Goal: Ask a question: Seek information or help from site administrators or community

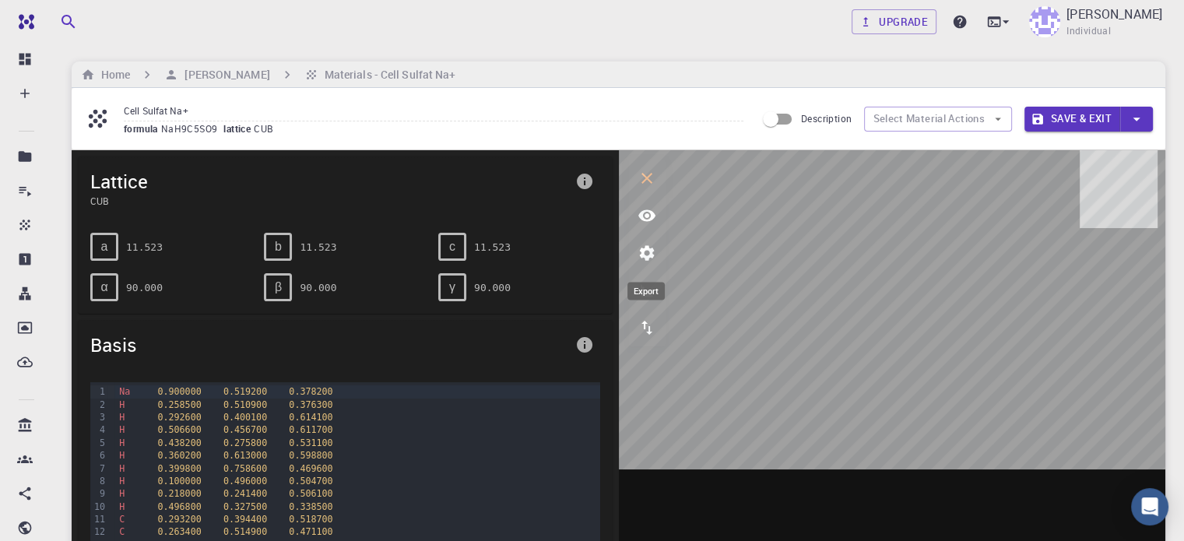
click at [650, 329] on icon "export" at bounding box center [646, 327] width 19 height 19
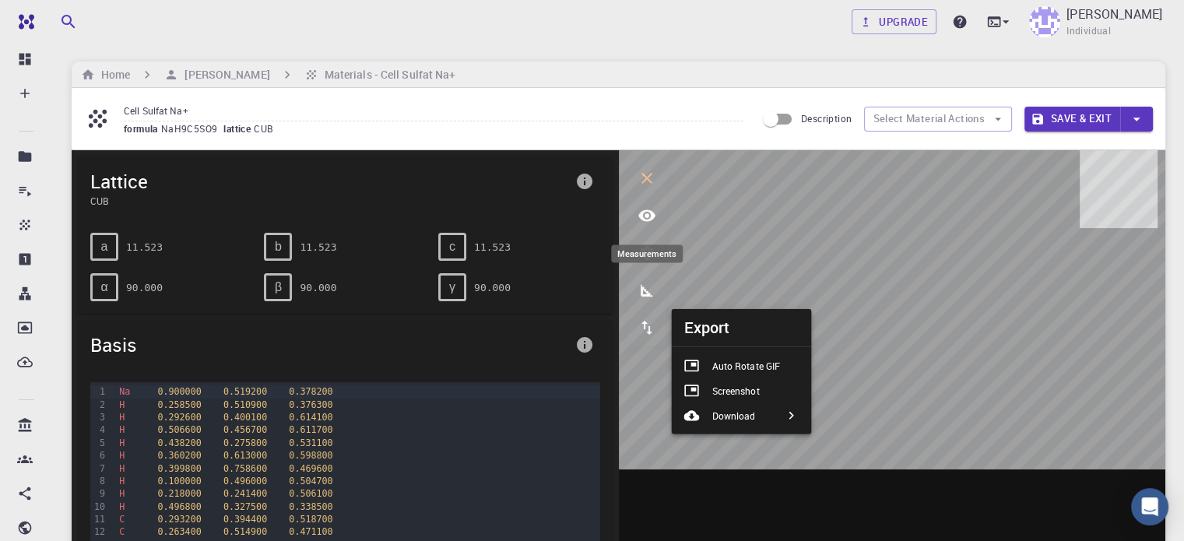
click at [654, 287] on icon "measurements" at bounding box center [646, 290] width 19 height 19
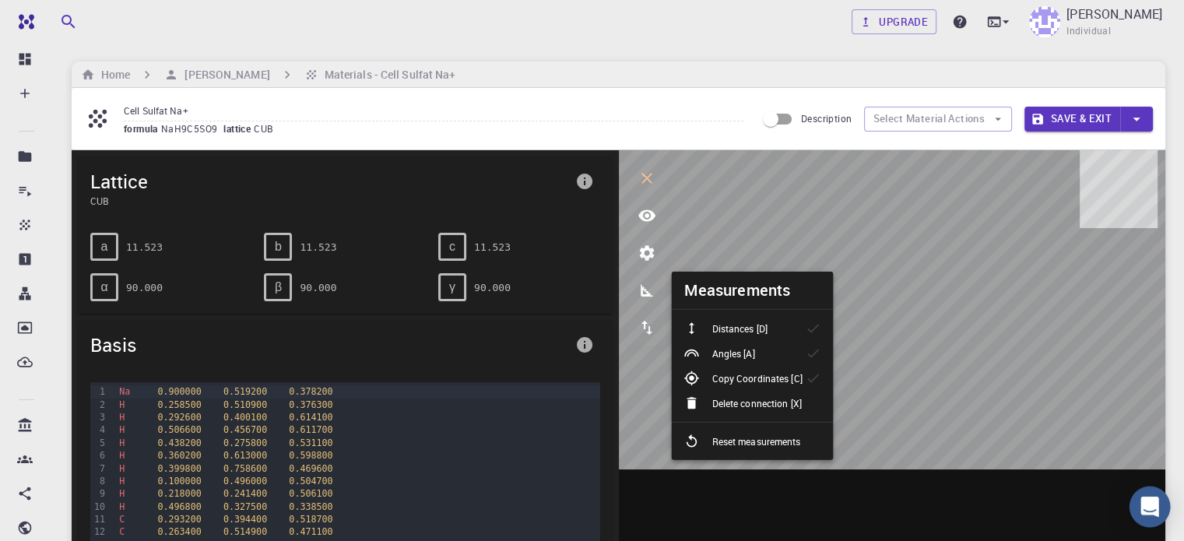
click at [1149, 503] on icon "Open Intercom Messenger" at bounding box center [1149, 506] width 18 height 20
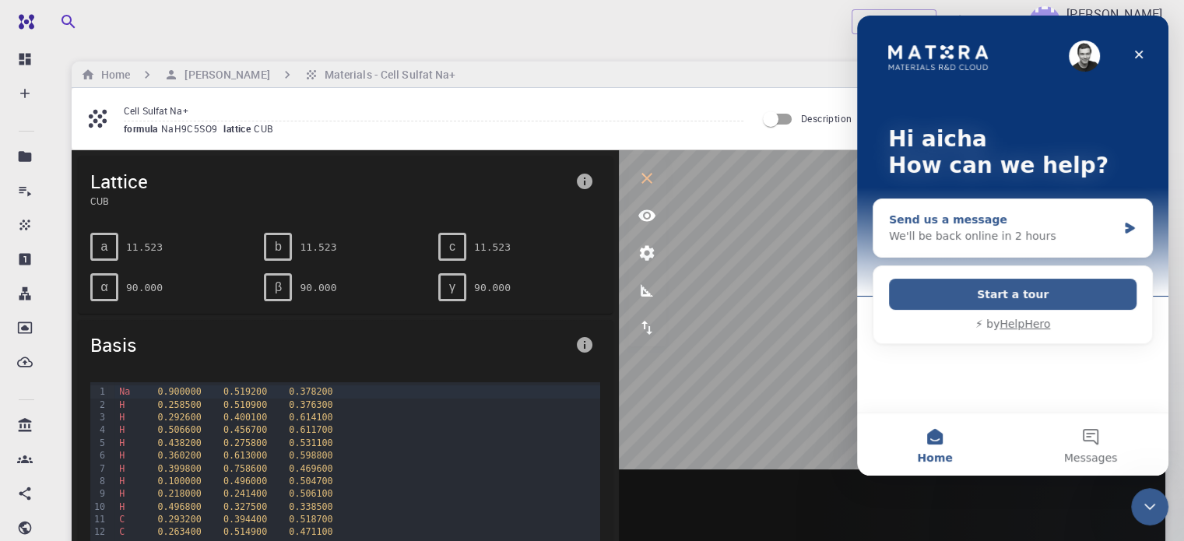
click at [1103, 226] on div "Send us a message" at bounding box center [1003, 220] width 228 height 16
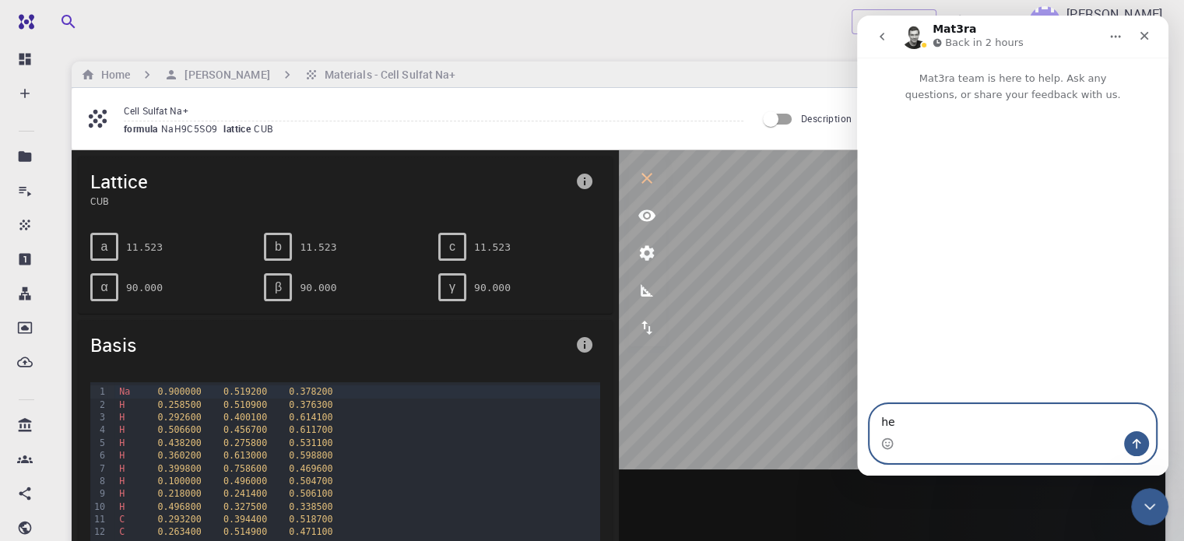
type textarea "h"
paste textarea "Hello, I would like to create a molecule on a surface, but I cannot find the ad…"
type textarea "Hello, I would like to create a molecule on a surface, but I cannot find the ad…"
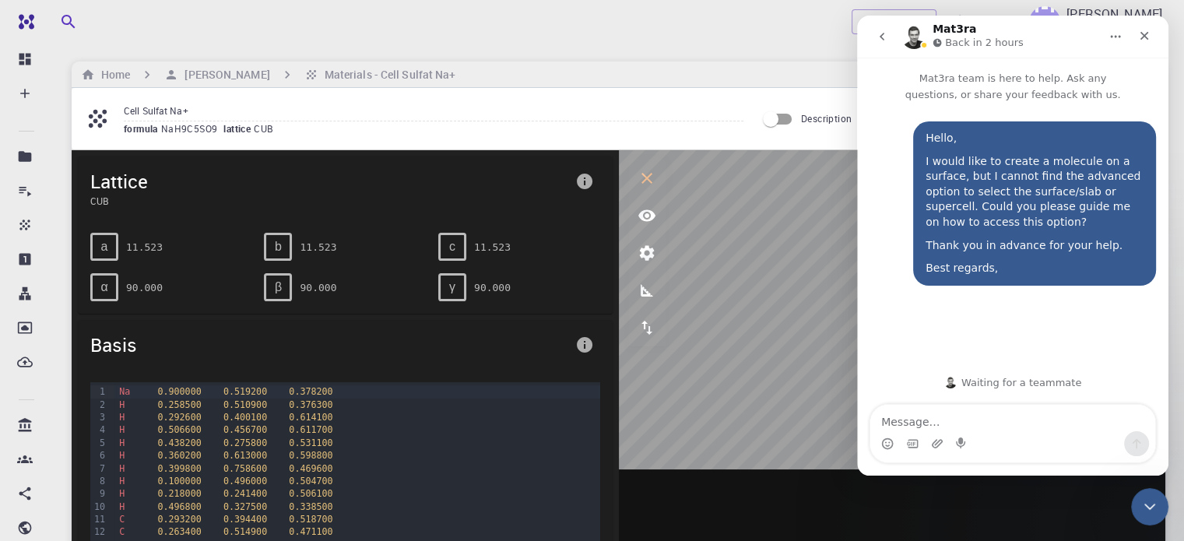
click at [697, 26] on div "Upgrade [PERSON_NAME] Individual" at bounding box center [618, 22] width 1131 height 40
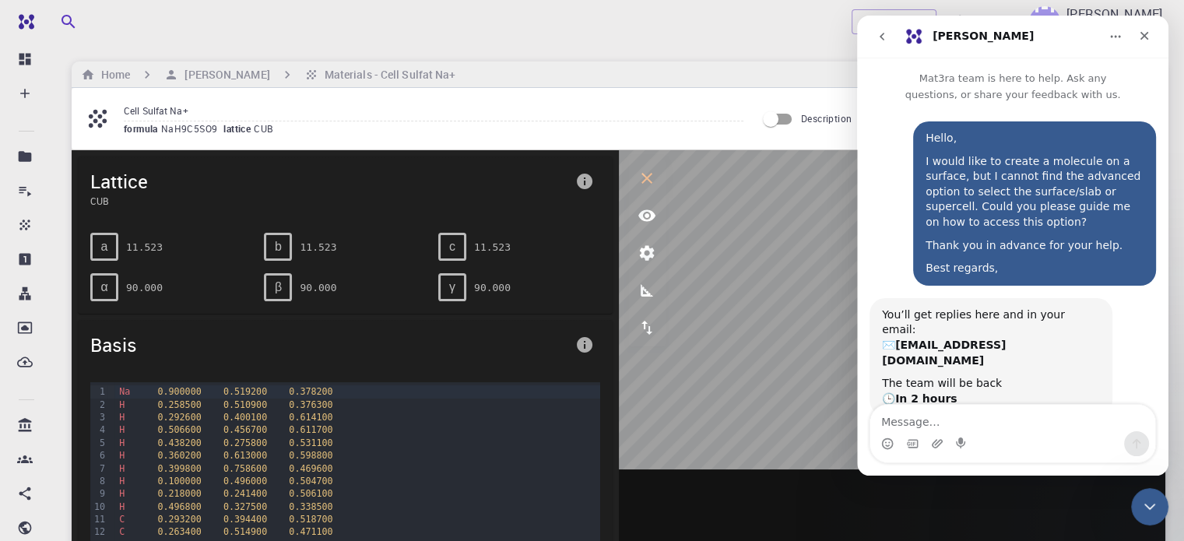
scroll to position [12, 0]
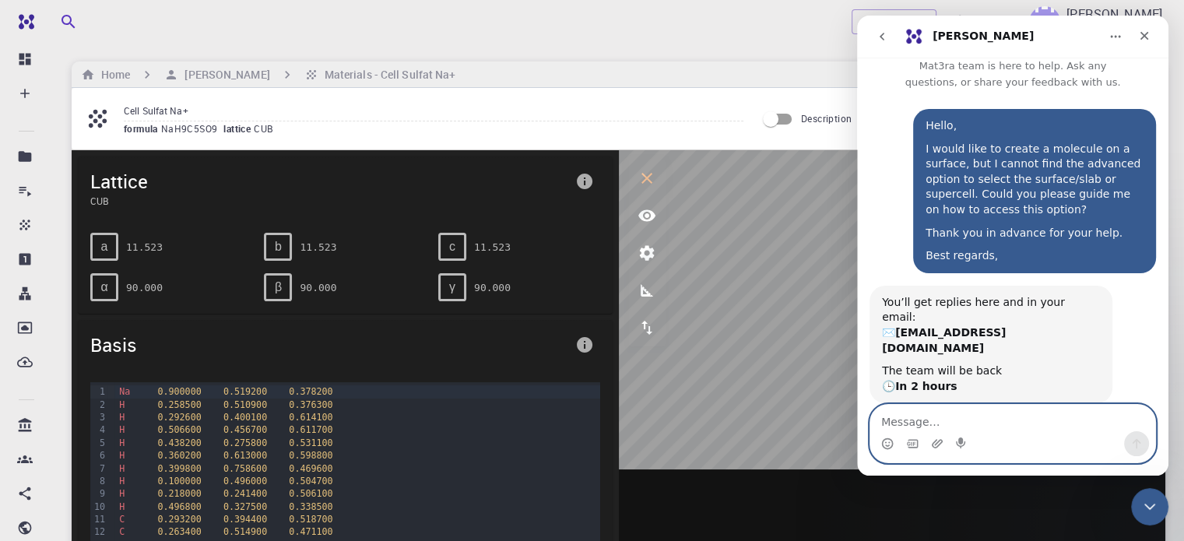
click at [984, 419] on textarea "Message…" at bounding box center [1012, 418] width 285 height 26
type textarea "okay thanks"
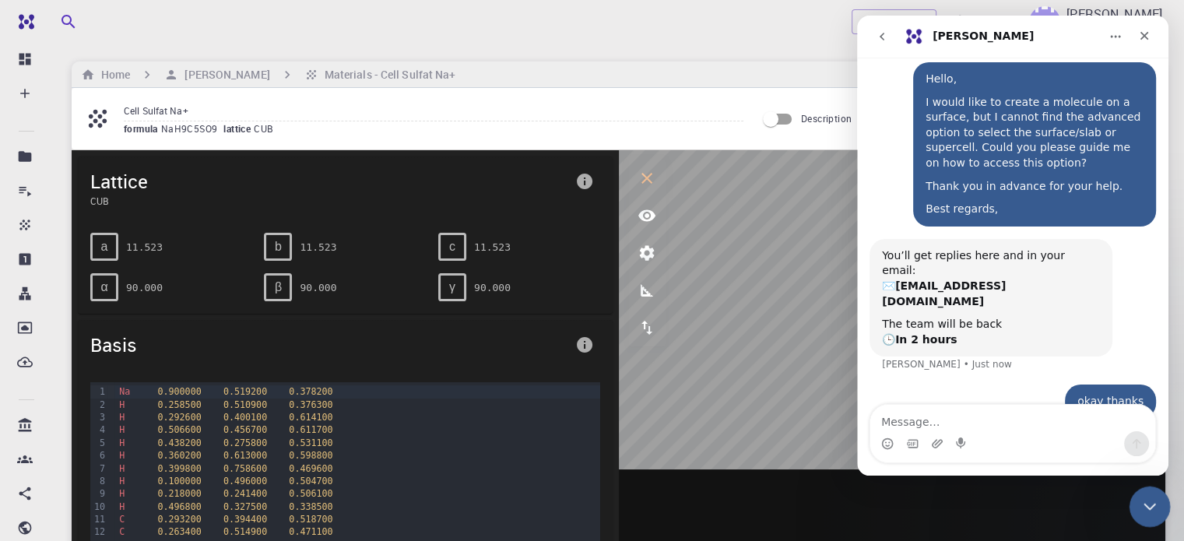
click at [1151, 506] on icon "Close Intercom Messenger" at bounding box center [1147, 504] width 19 height 19
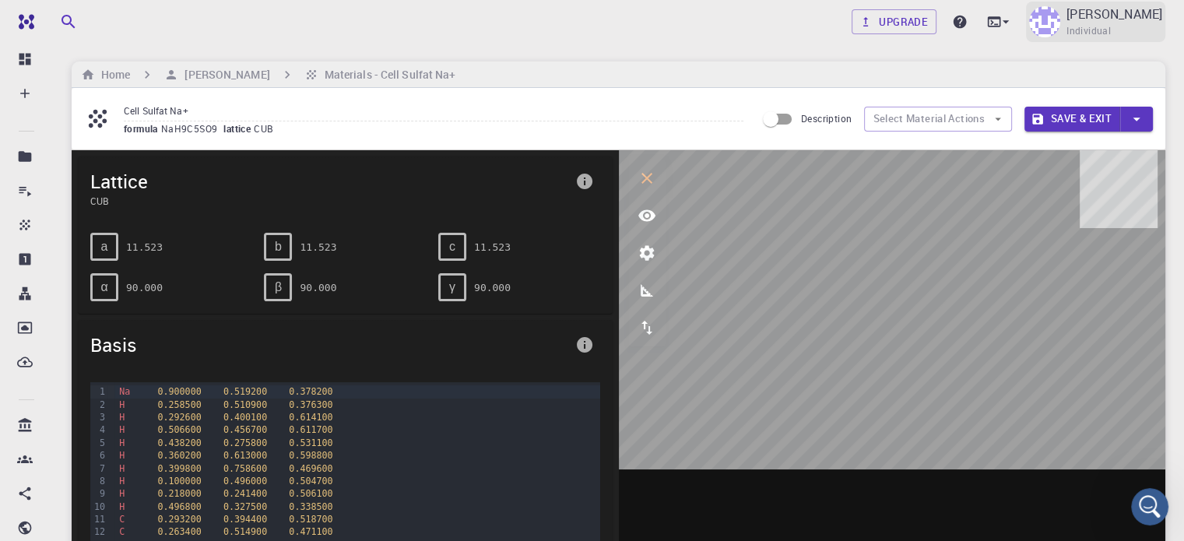
click at [1083, 26] on span "Individual" at bounding box center [1088, 31] width 44 height 16
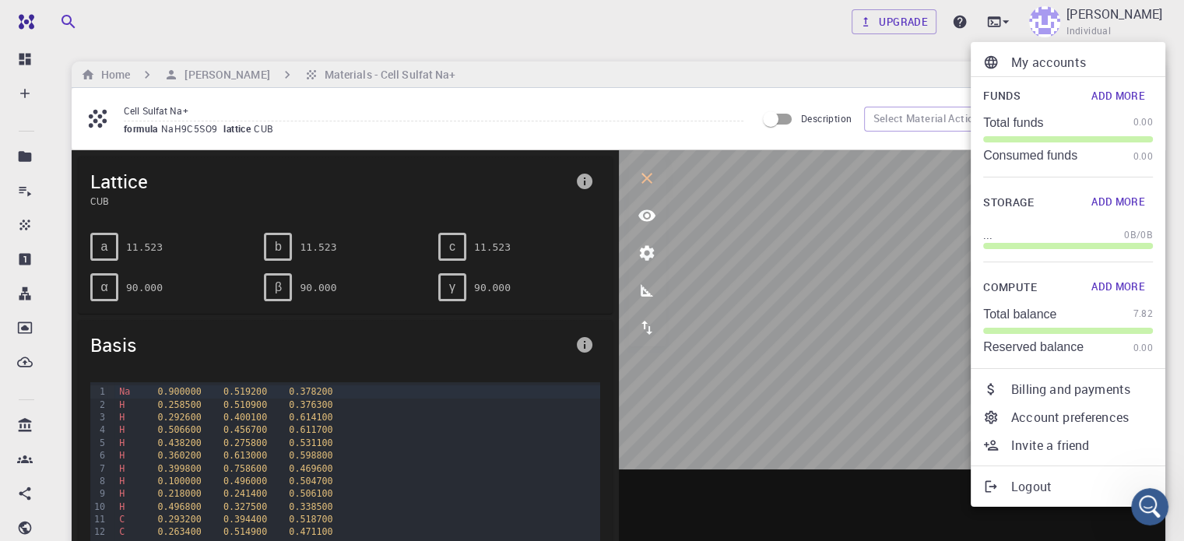
click at [31, 66] on div at bounding box center [592, 270] width 1184 height 541
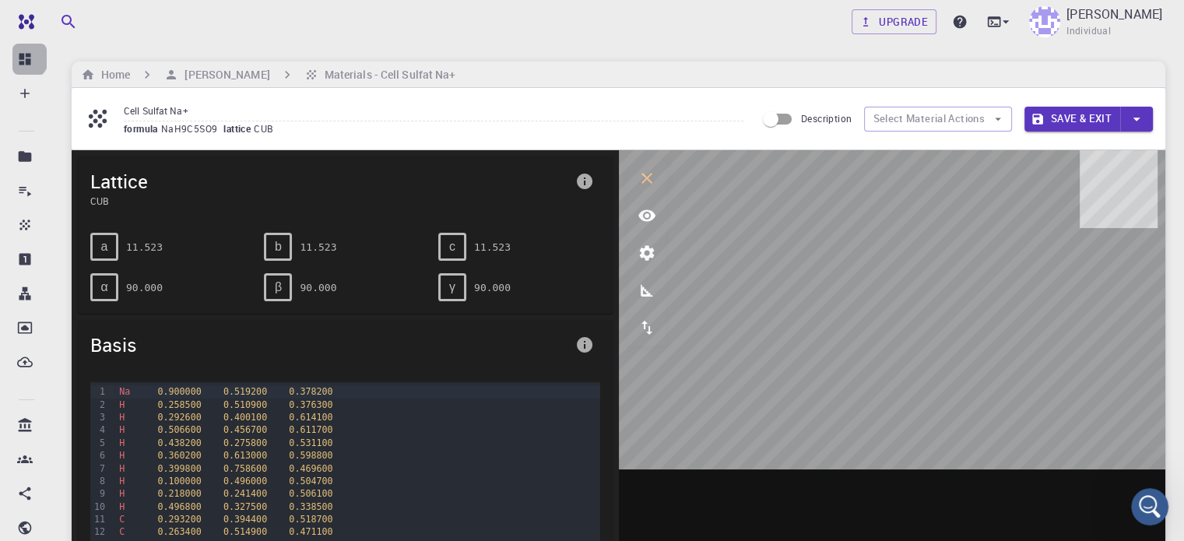
click at [26, 58] on icon at bounding box center [25, 60] width 12 height 12
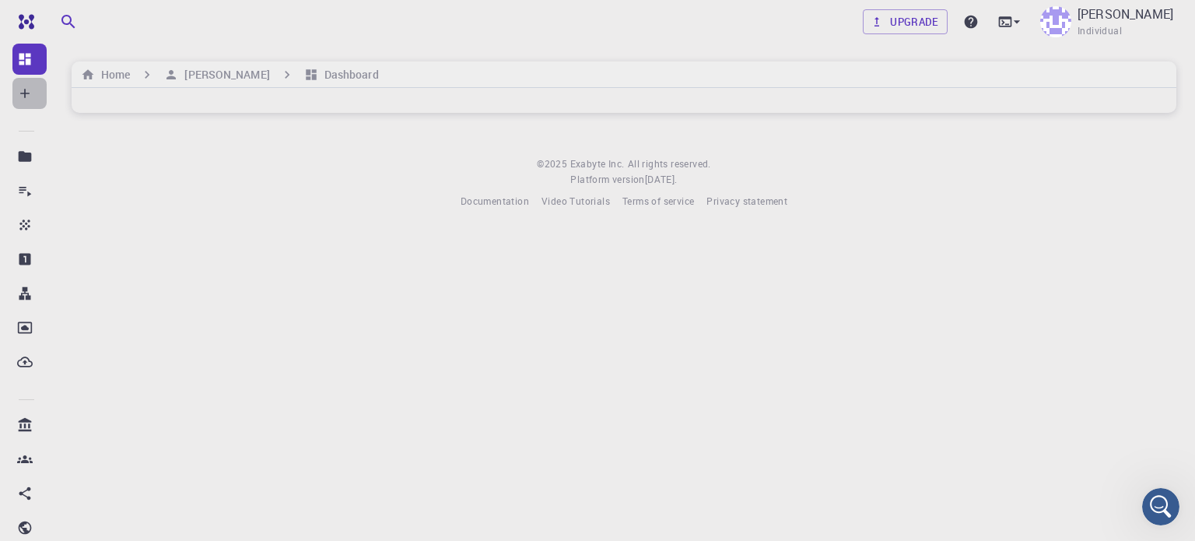
click at [27, 96] on icon at bounding box center [25, 94] width 16 height 16
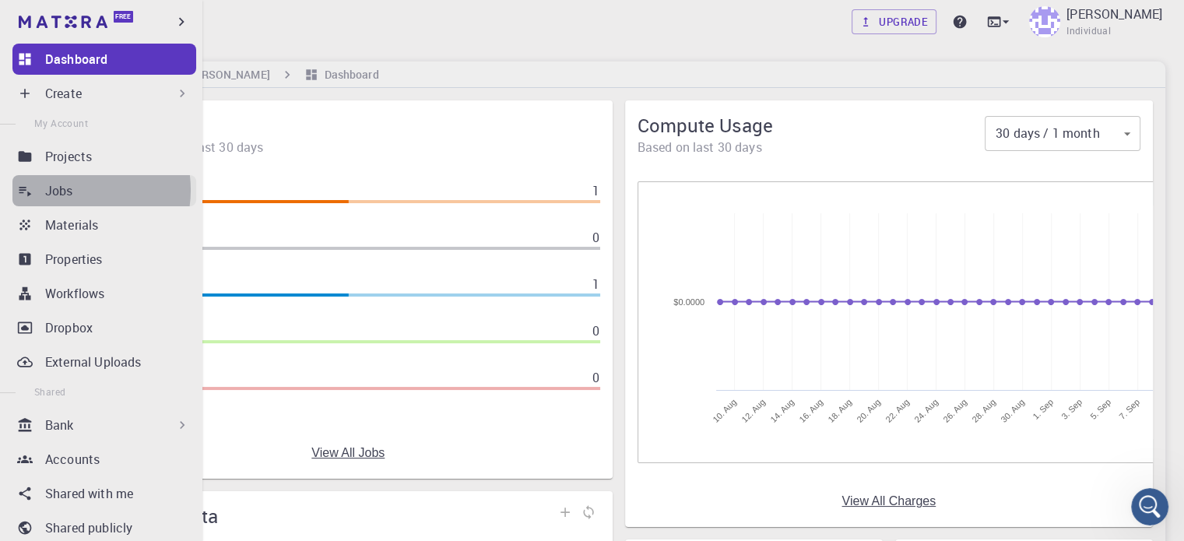
click at [72, 190] on p "Jobs" at bounding box center [59, 190] width 28 height 19
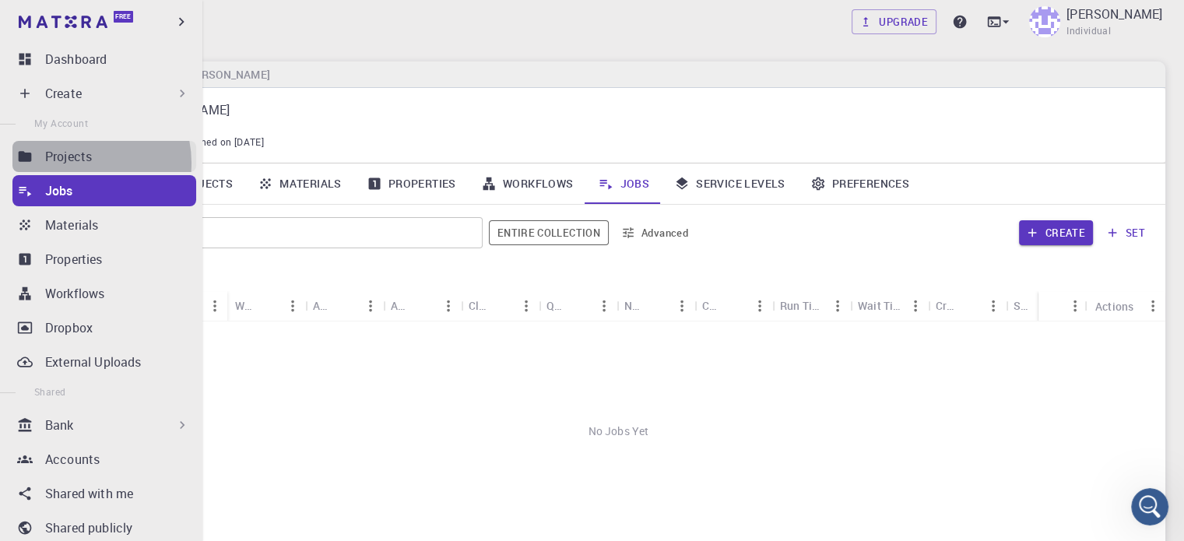
click at [79, 163] on p "Projects" at bounding box center [68, 156] width 47 height 19
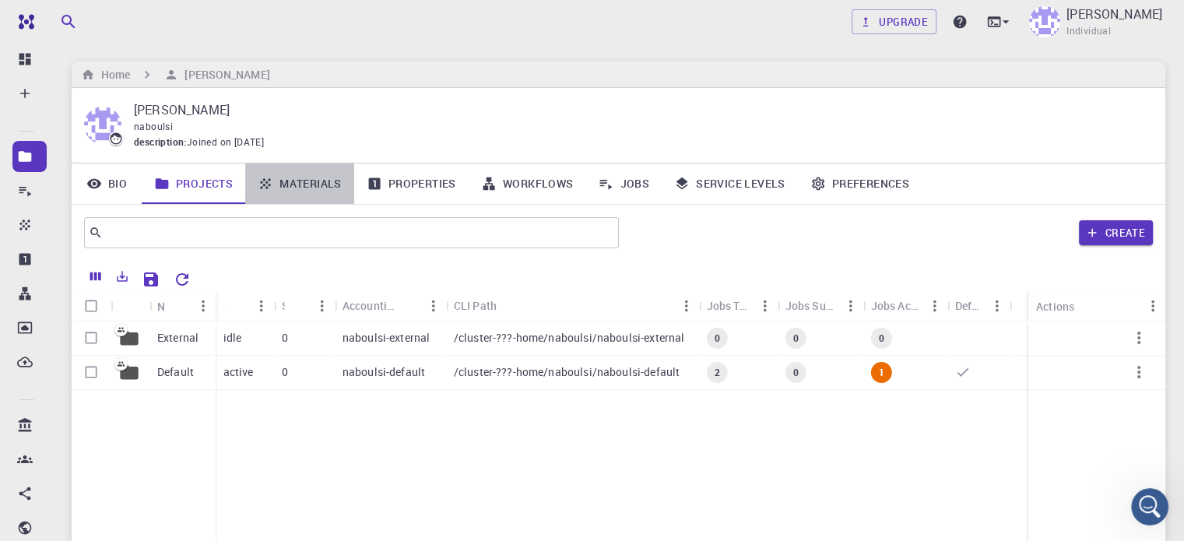
click at [293, 186] on link "Materials" at bounding box center [299, 183] width 109 height 40
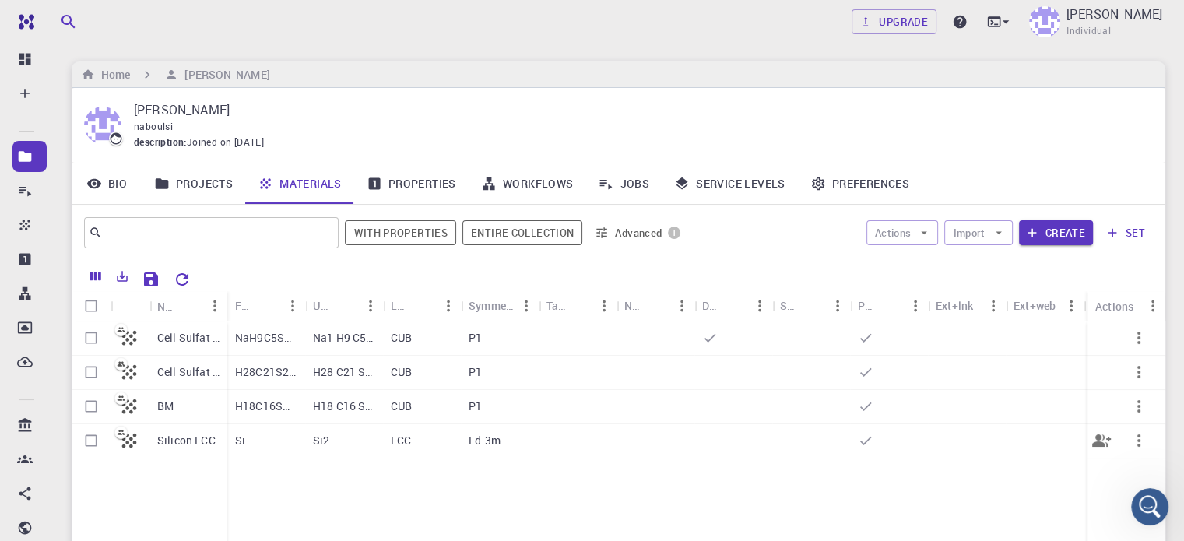
click at [273, 443] on div "Si" at bounding box center [266, 441] width 78 height 34
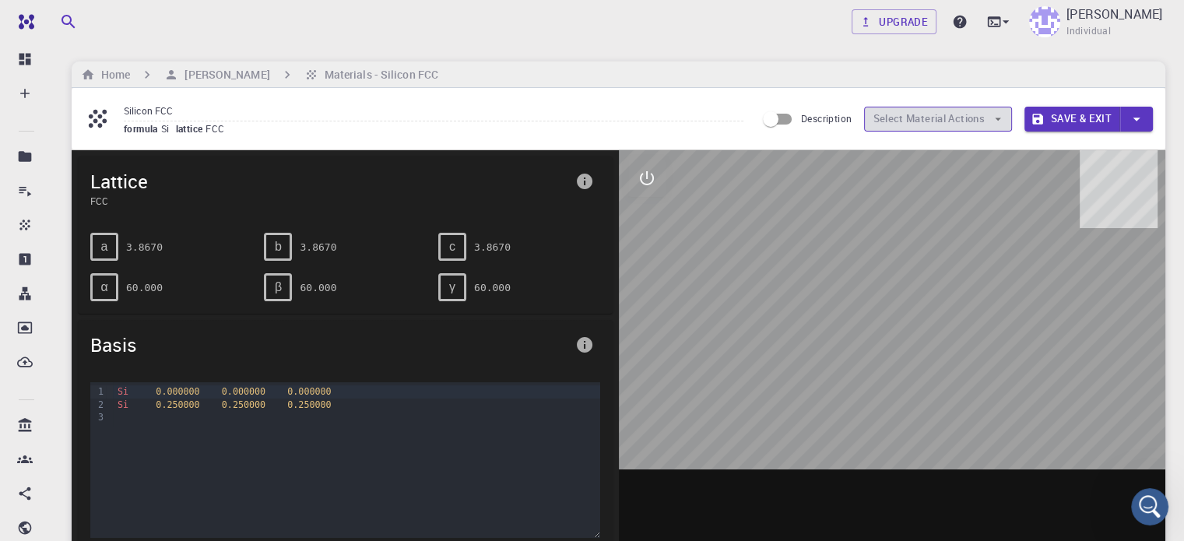
click at [993, 118] on icon "button" at bounding box center [998, 119] width 14 height 14
click at [1052, 118] on button "Save & Exit" at bounding box center [1072, 119] width 96 height 25
click at [1142, 114] on icon "button" at bounding box center [1136, 118] width 17 height 17
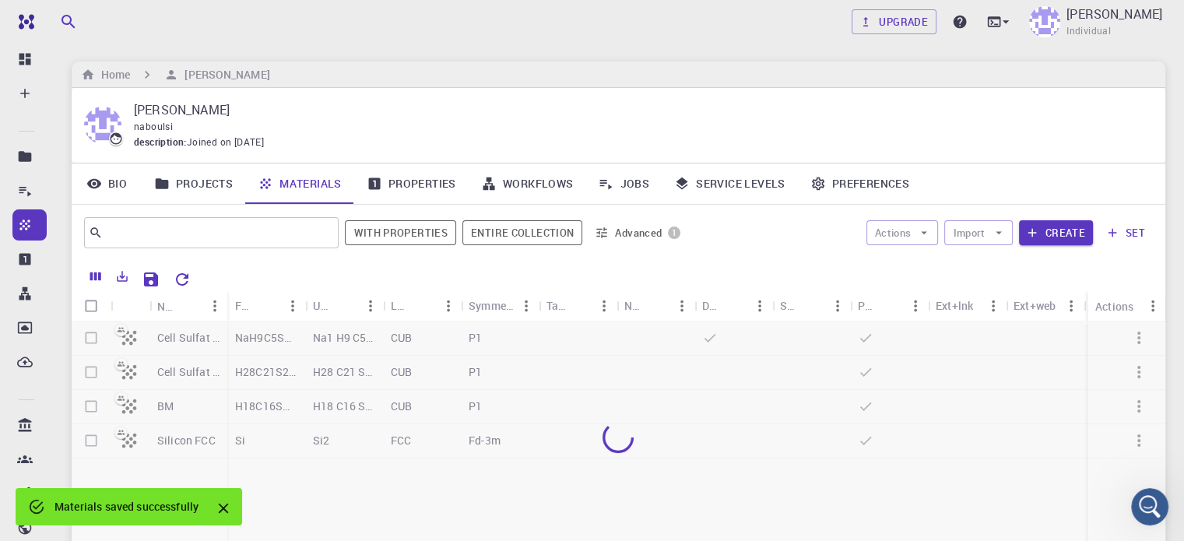
click at [1082, 146] on div "description : Joined on [DATE]" at bounding box center [637, 143] width 1006 height 16
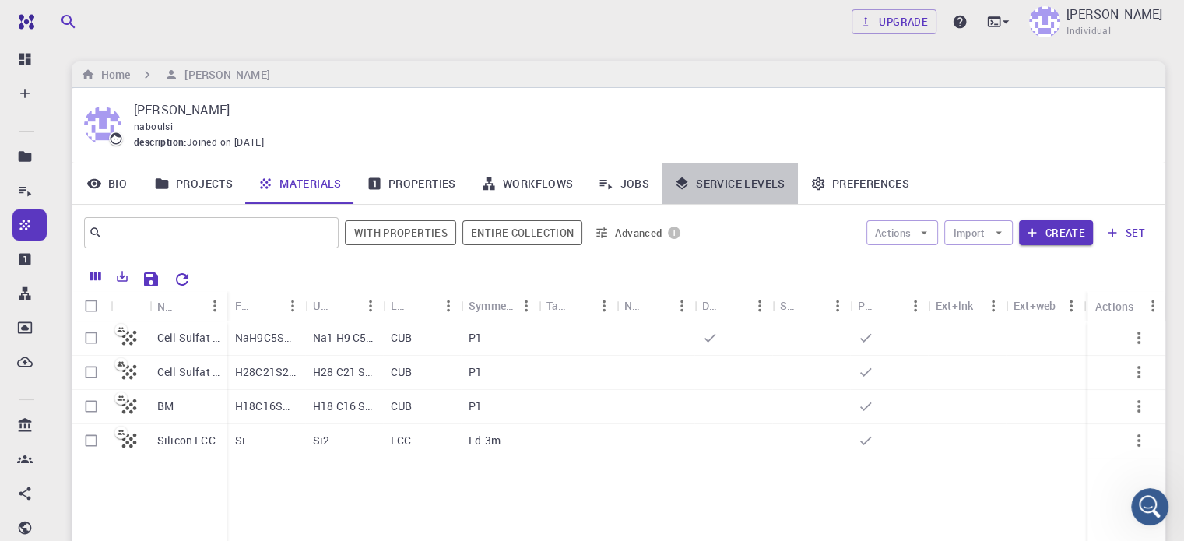
click at [742, 182] on link "Service Levels" at bounding box center [729, 183] width 136 height 40
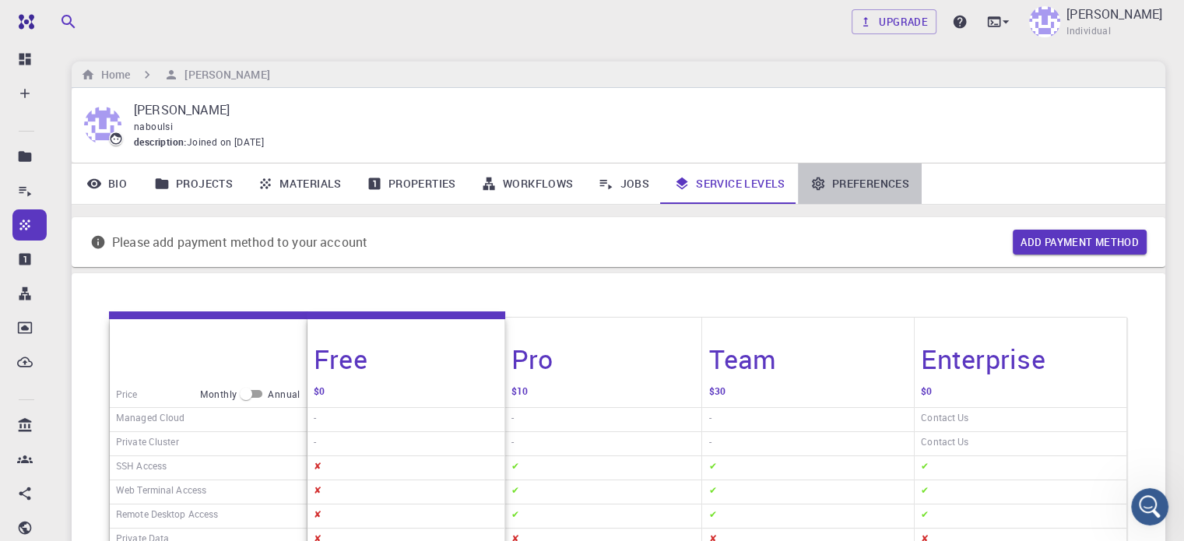
click at [853, 186] on link "Preferences" at bounding box center [860, 183] width 124 height 40
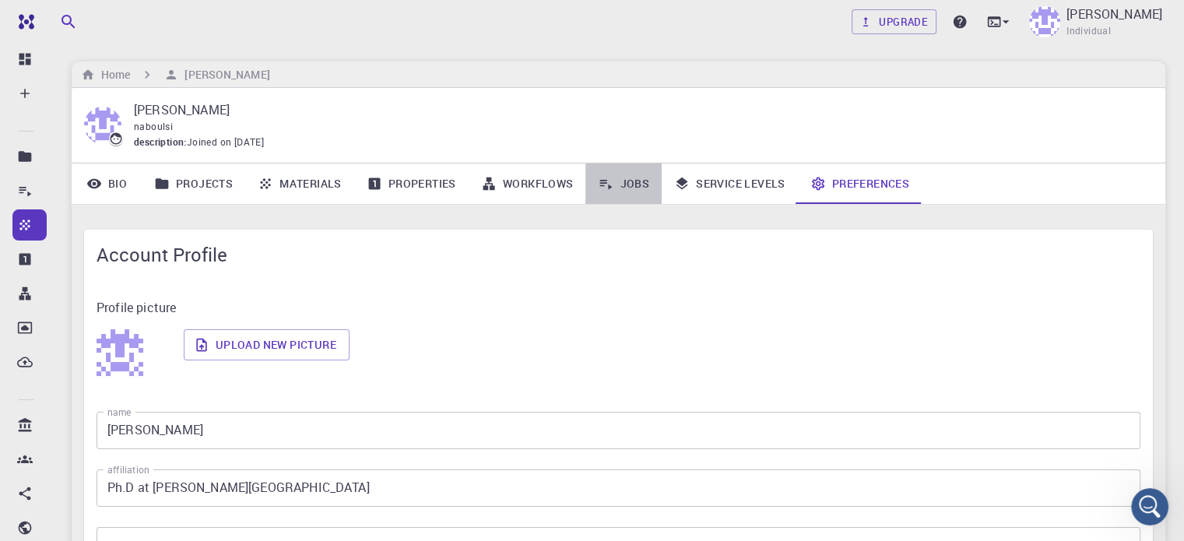
click at [644, 182] on link "Jobs" at bounding box center [623, 183] width 76 height 40
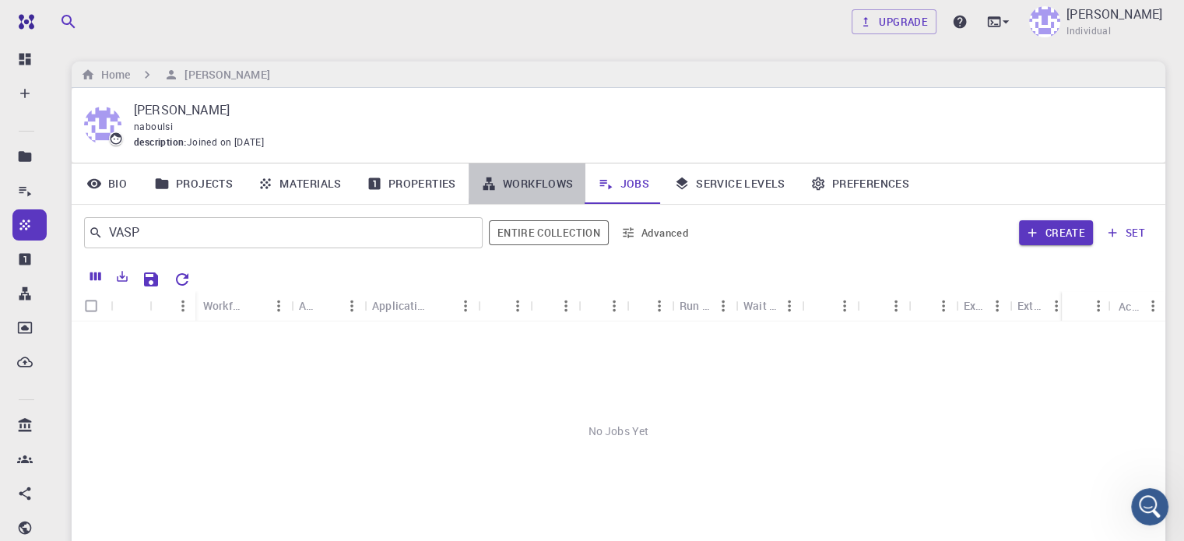
click at [540, 180] on link "Workflows" at bounding box center [527, 183] width 118 height 40
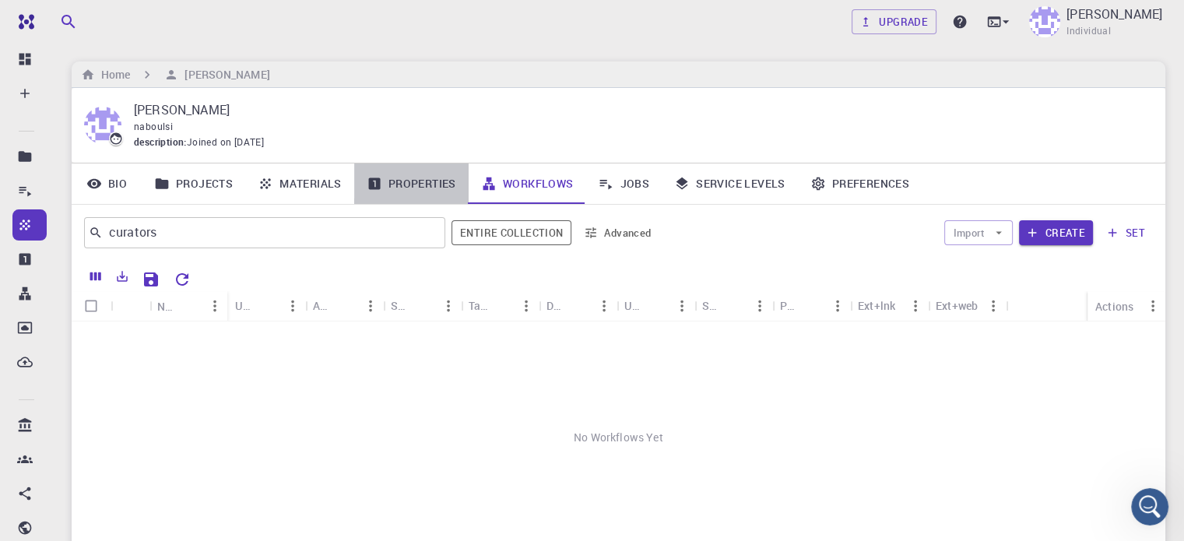
click at [430, 188] on link "Properties" at bounding box center [411, 183] width 114 height 40
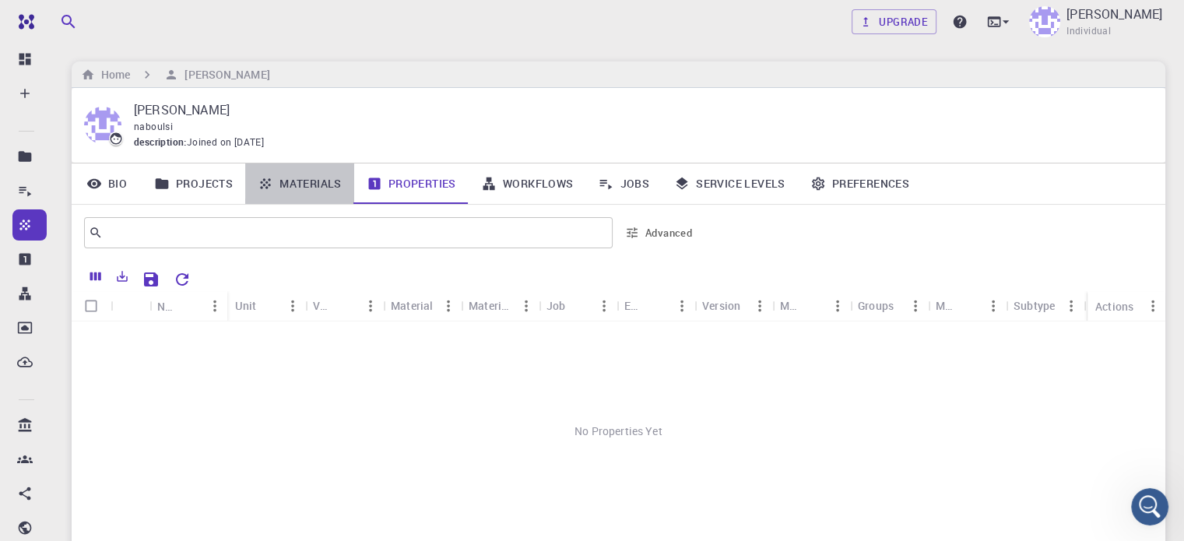
click at [307, 182] on link "Materials" at bounding box center [299, 183] width 109 height 40
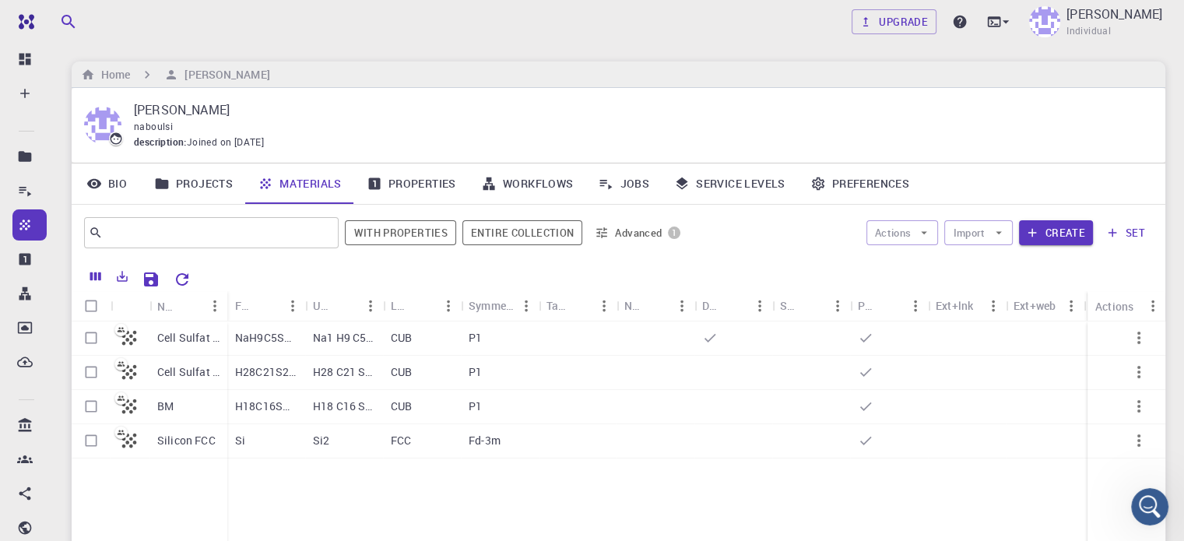
click at [125, 335] on icon at bounding box center [129, 338] width 22 height 22
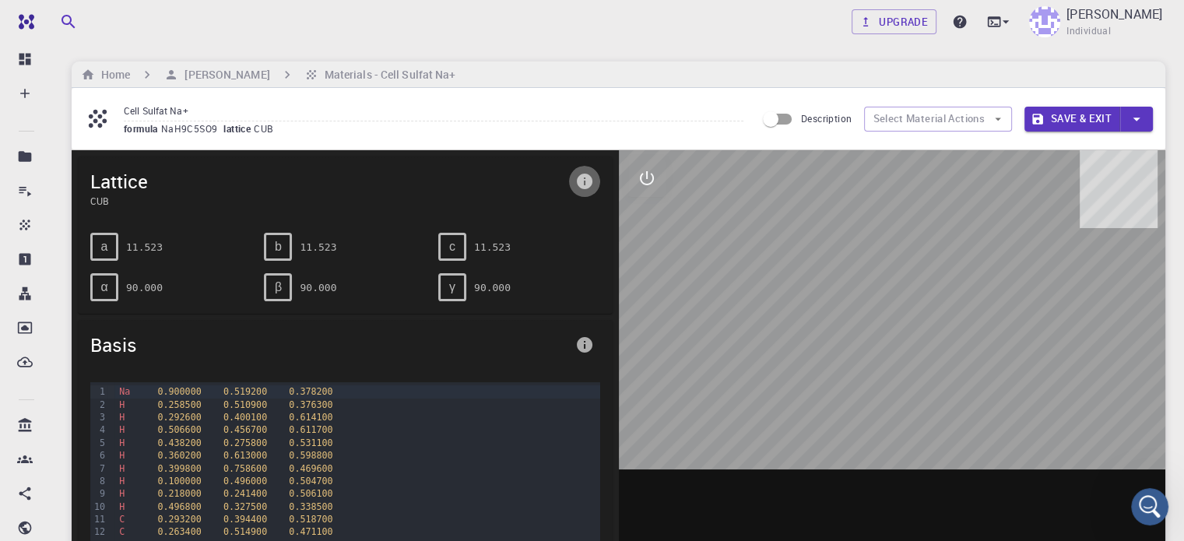
click at [586, 184] on icon "info" at bounding box center [585, 182] width 16 height 16
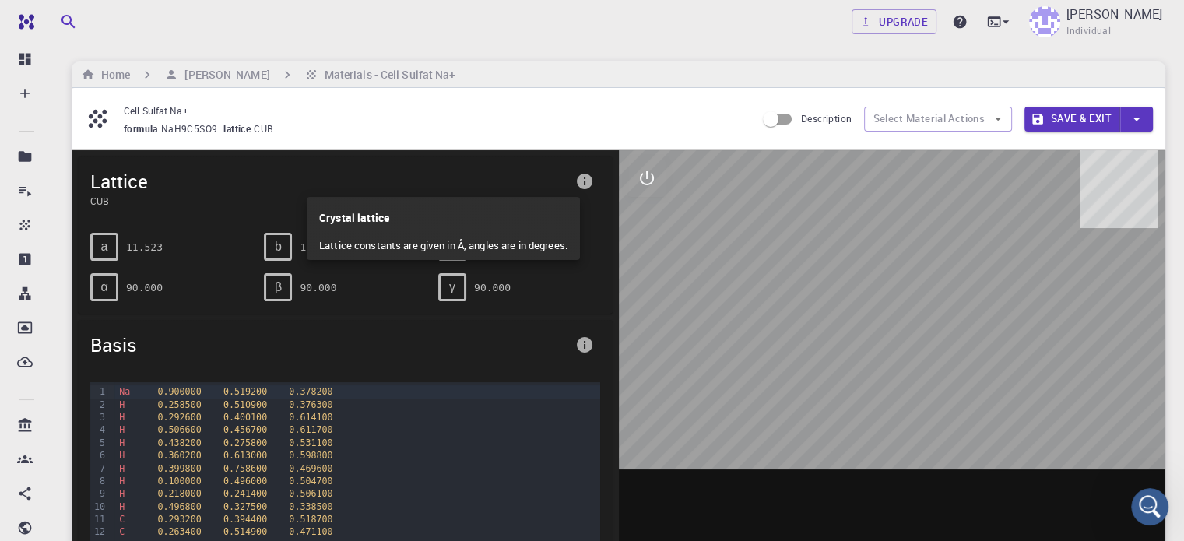
click at [589, 342] on div at bounding box center [592, 270] width 1184 height 541
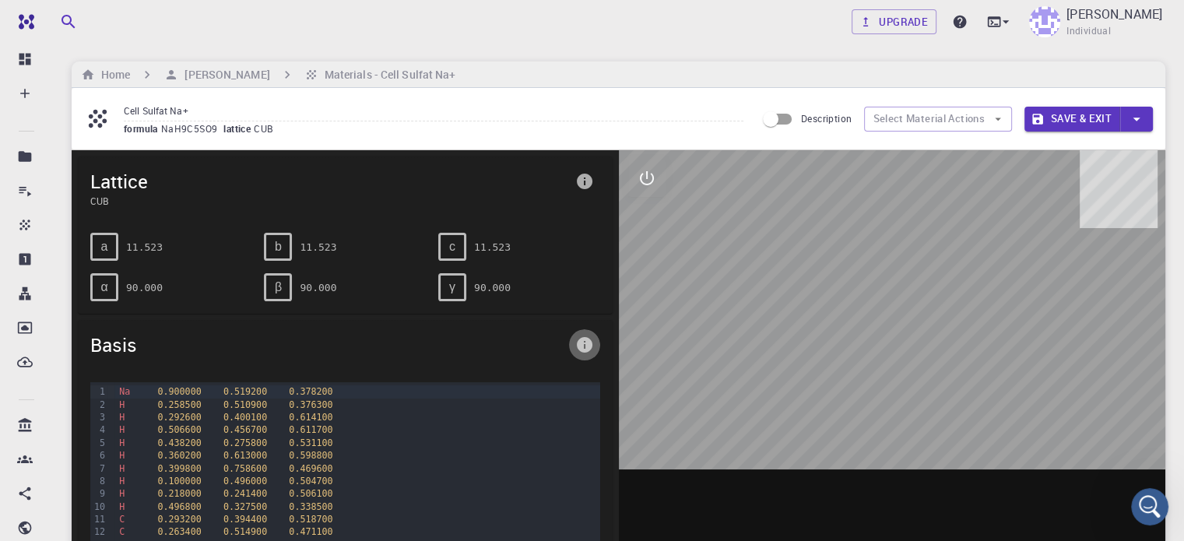
click at [589, 342] on icon "info" at bounding box center [585, 345] width 16 height 16
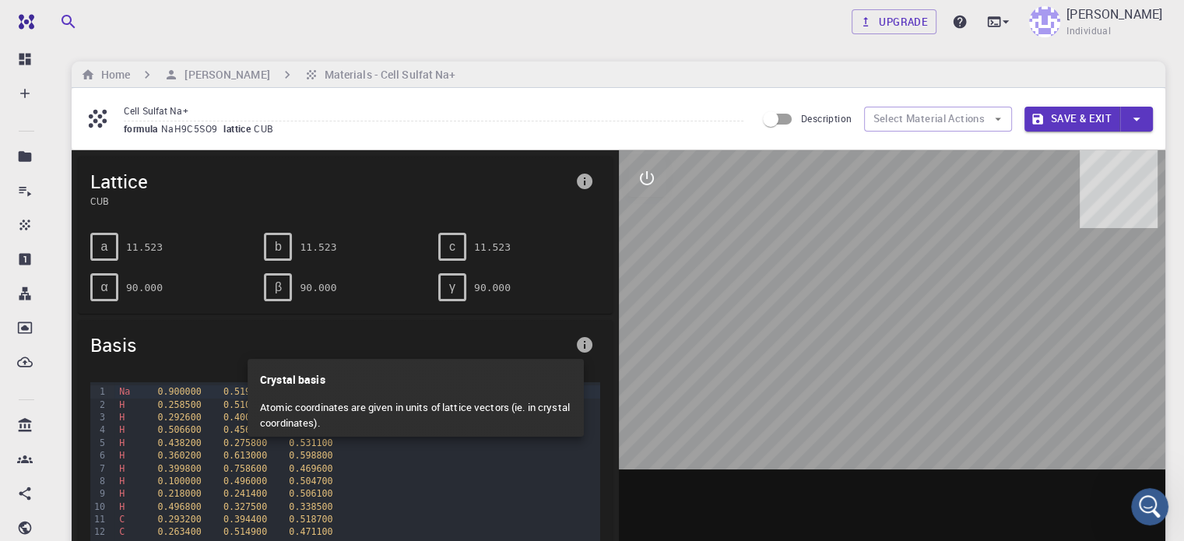
click at [709, 309] on div at bounding box center [592, 270] width 1184 height 541
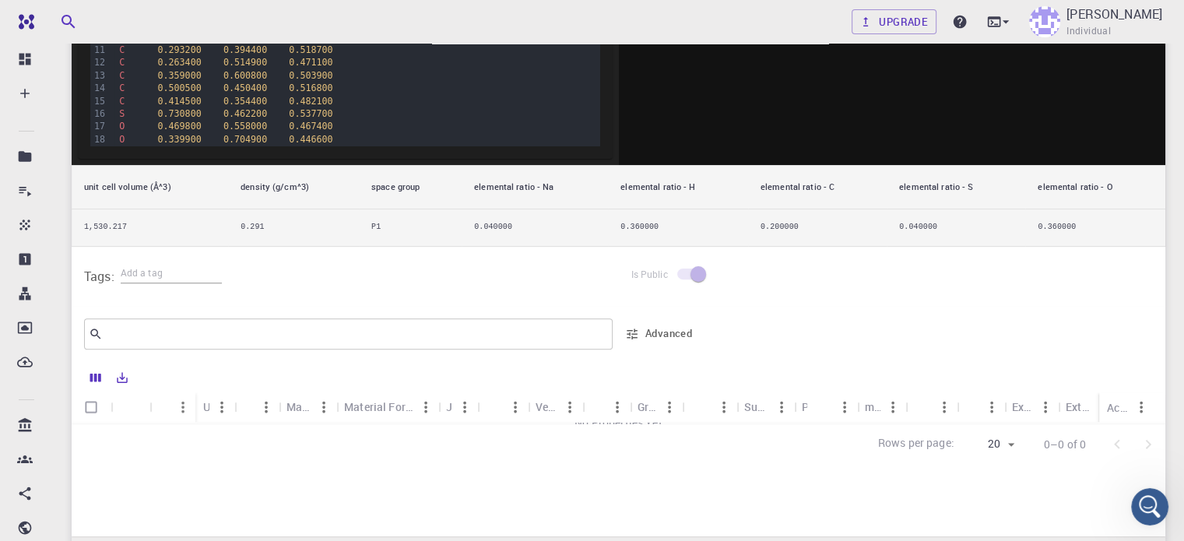
scroll to position [470, 0]
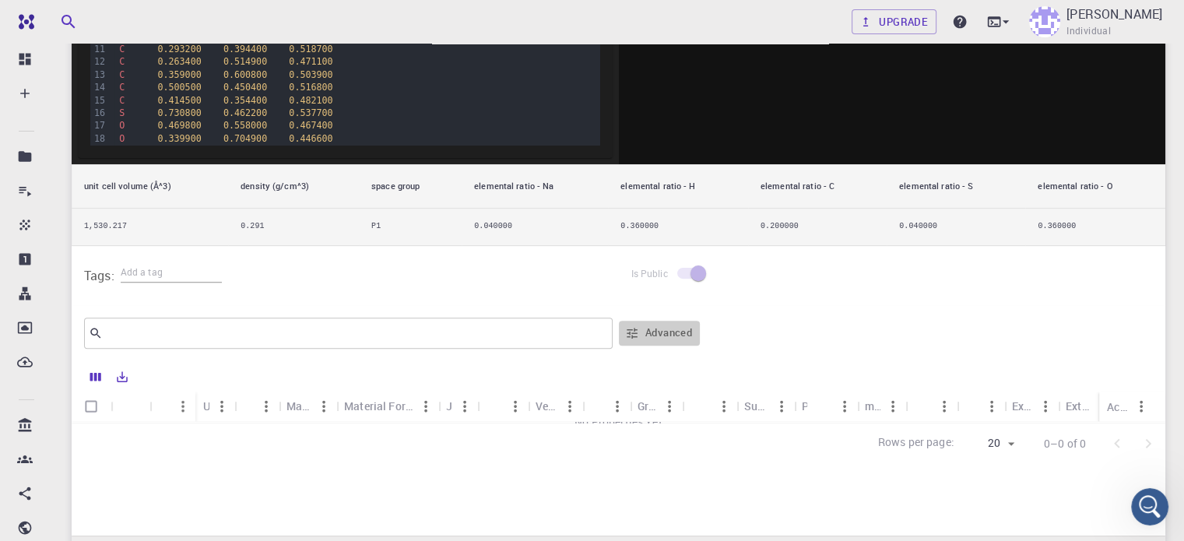
click at [657, 330] on button "Advanced" at bounding box center [659, 333] width 81 height 25
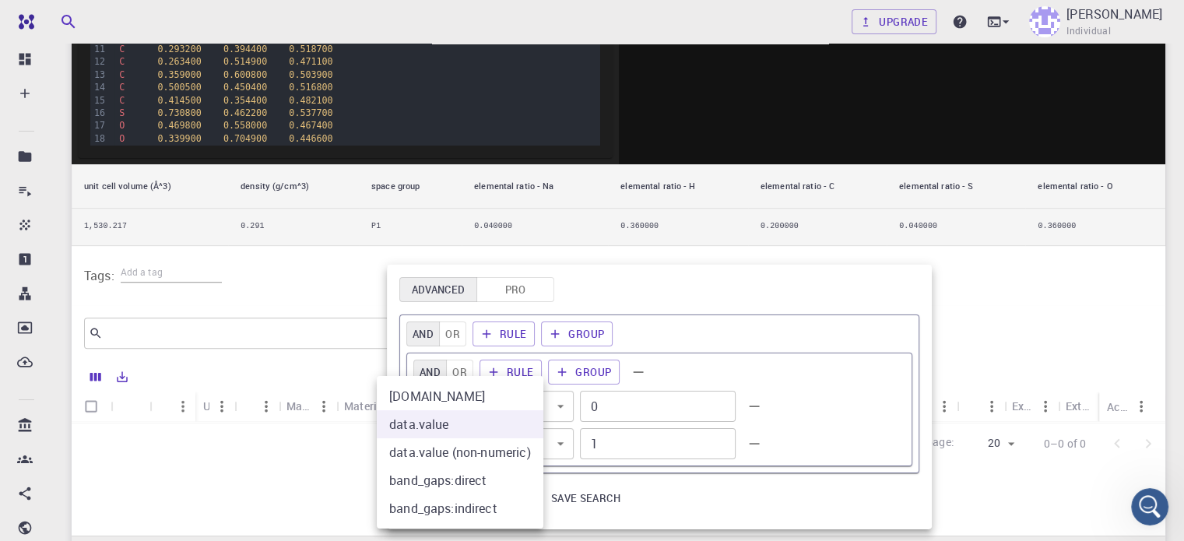
click at [490, 406] on body "Free Dashboard Create New Job New Material Create Material Upload File Import f…" at bounding box center [592, 104] width 1184 height 1149
click at [487, 419] on li "data.value" at bounding box center [460, 424] width 167 height 28
click at [482, 451] on body "Free Dashboard Create New Job New Material Create Material Upload File Import f…" at bounding box center [592, 104] width 1184 height 1149
click at [728, 503] on div at bounding box center [592, 270] width 1184 height 541
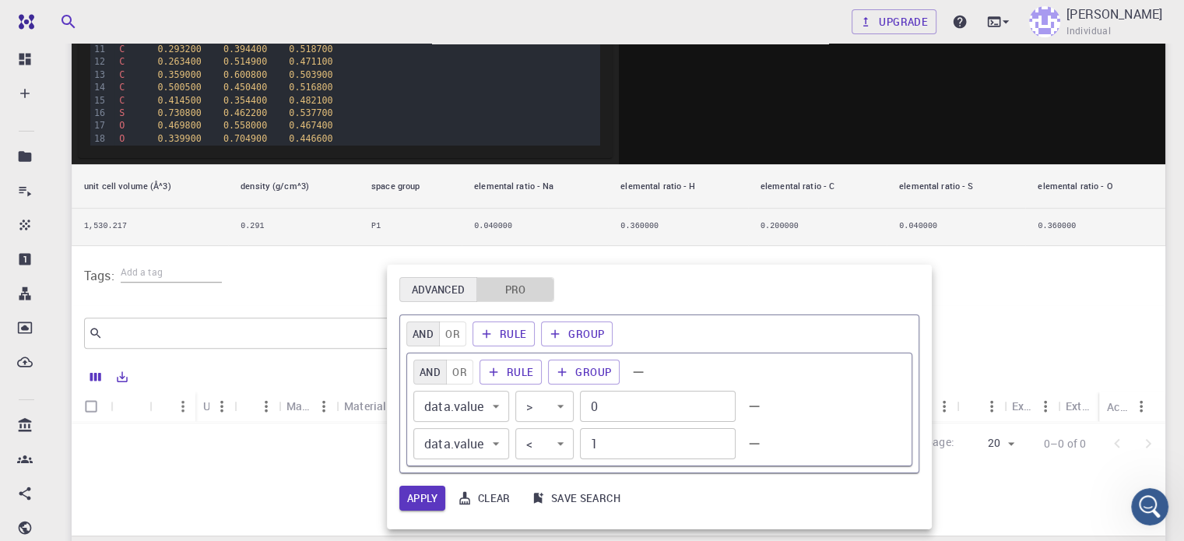
click at [507, 289] on button "Pro" at bounding box center [515, 289] width 78 height 25
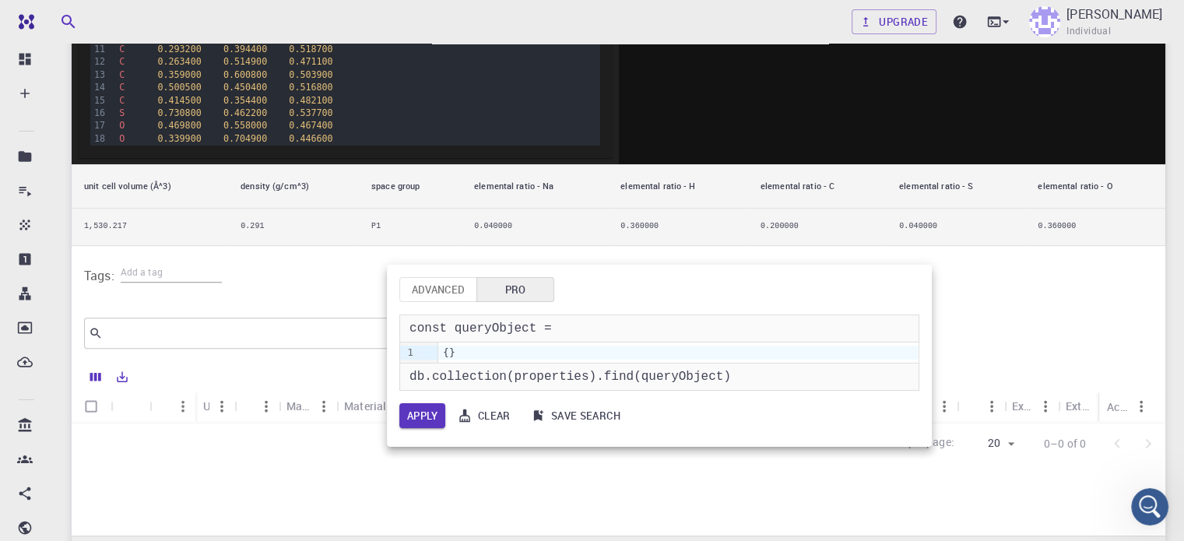
click at [1155, 338] on div at bounding box center [592, 270] width 1184 height 541
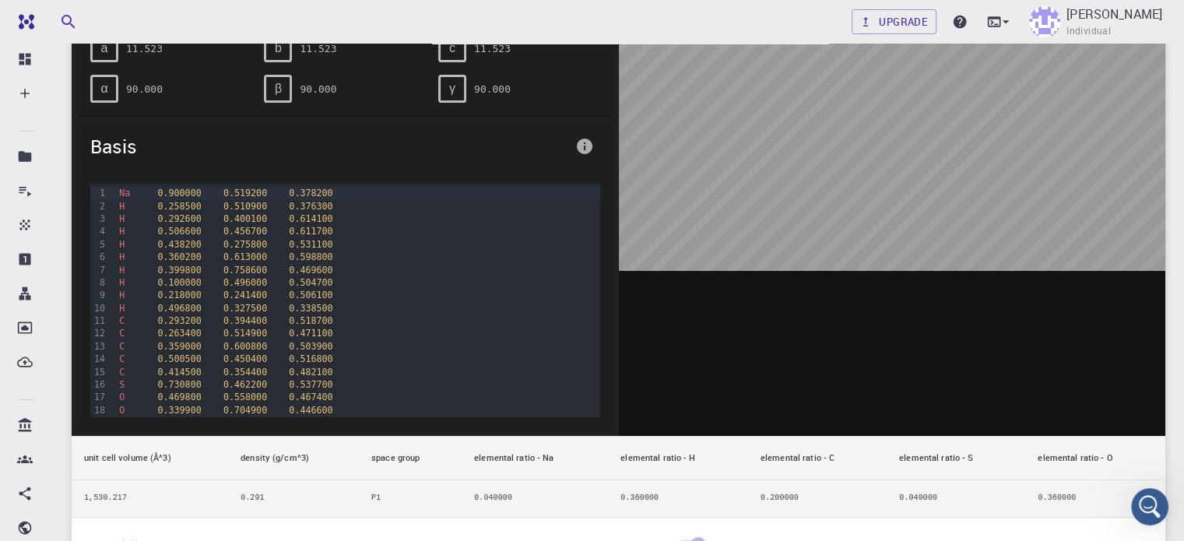
scroll to position [199, 0]
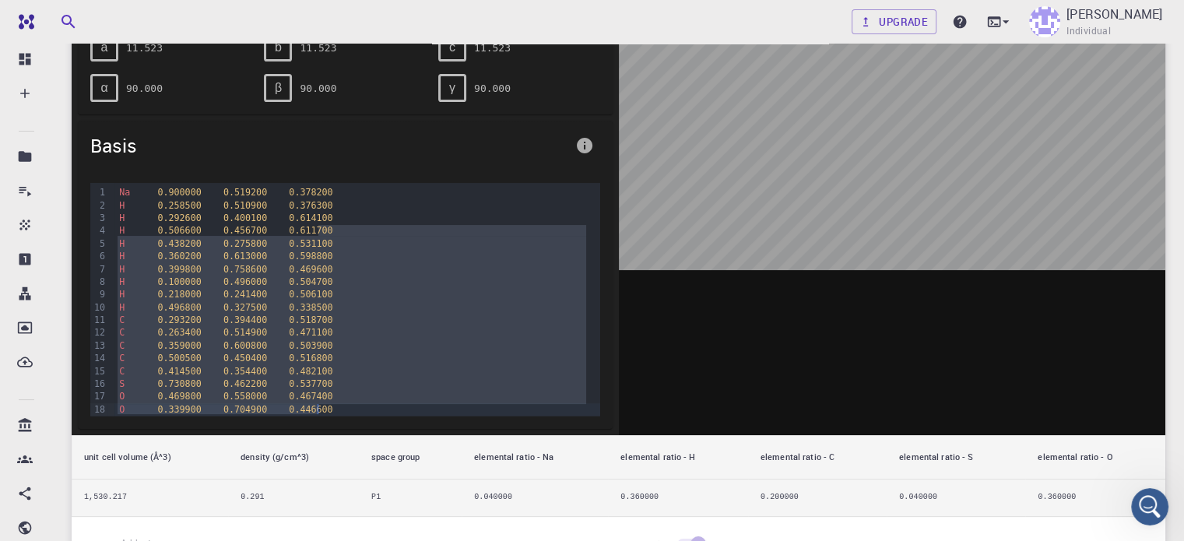
drag, startPoint x: 602, startPoint y: 233, endPoint x: 588, endPoint y: 409, distance: 176.4
click at [588, 409] on div "99 1 2 3 4 5 6 7 8 9 10 11 12 13 14 15 16 17 18 19 20 21 22 23 24 25 26 › Na 0.…" at bounding box center [345, 299] width 535 height 258
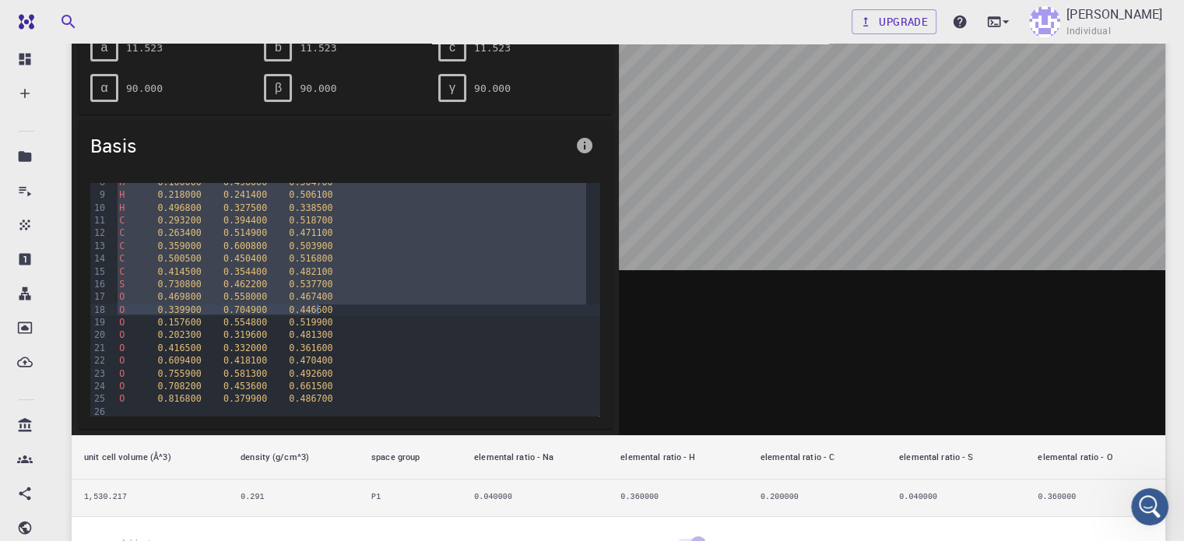
scroll to position [103, 0]
click at [682, 398] on div at bounding box center [892, 193] width 547 height 484
click at [731, 340] on div at bounding box center [892, 193] width 547 height 484
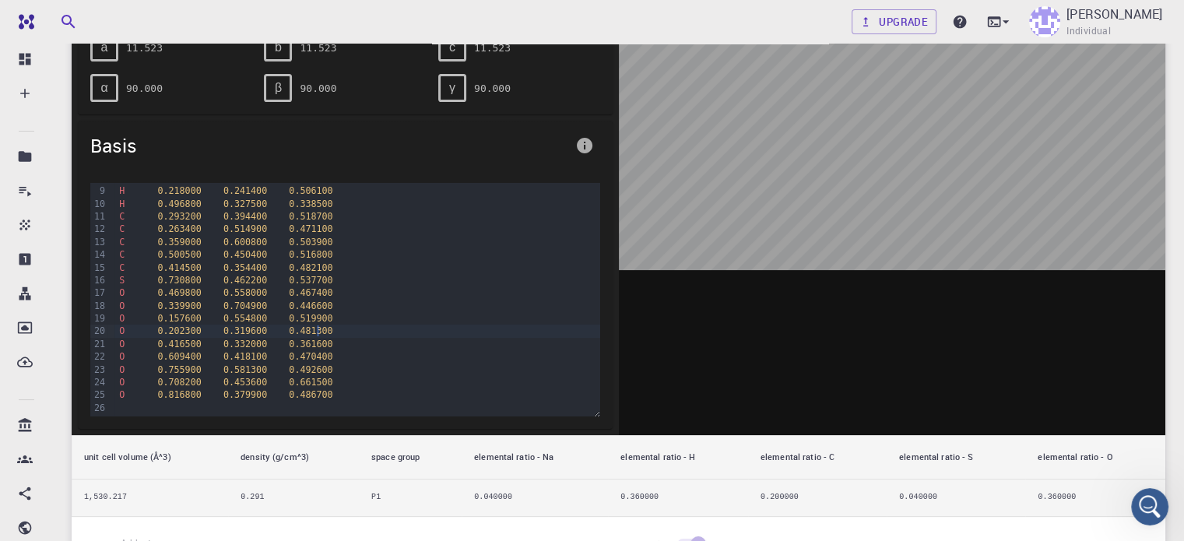
click at [507, 326] on div "O 0.202300 0.319600 0.481300" at bounding box center [356, 330] width 485 height 12
